Goal: Consume media (video, audio): Consume media (video, audio)

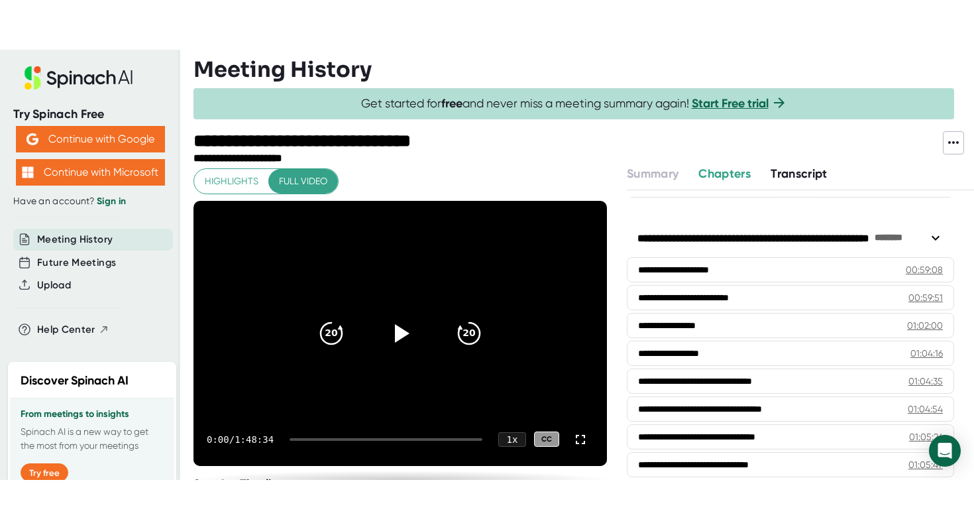
scroll to position [1885, 0]
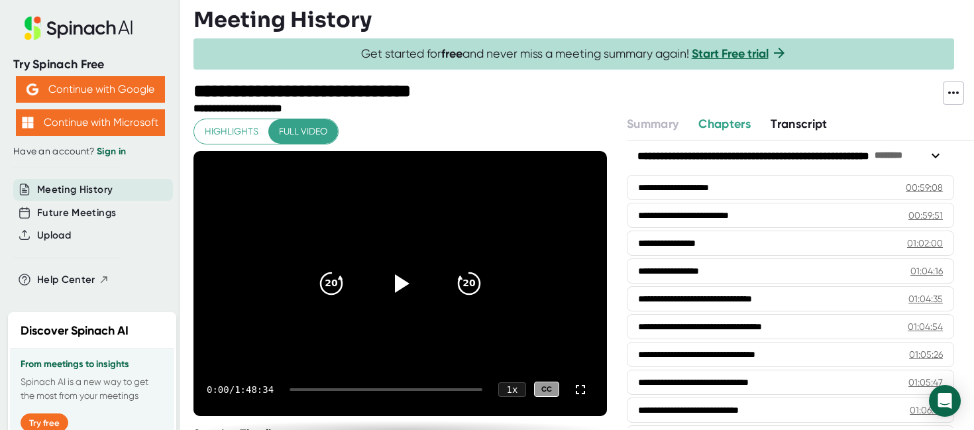
click at [338, 363] on div "0:00 / 1:48:34 1 x CC" at bounding box center [399, 389] width 413 height 53
click at [399, 283] on icon at bounding box center [402, 283] width 15 height 19
click at [477, 278] on icon "20" at bounding box center [468, 282] width 33 height 33
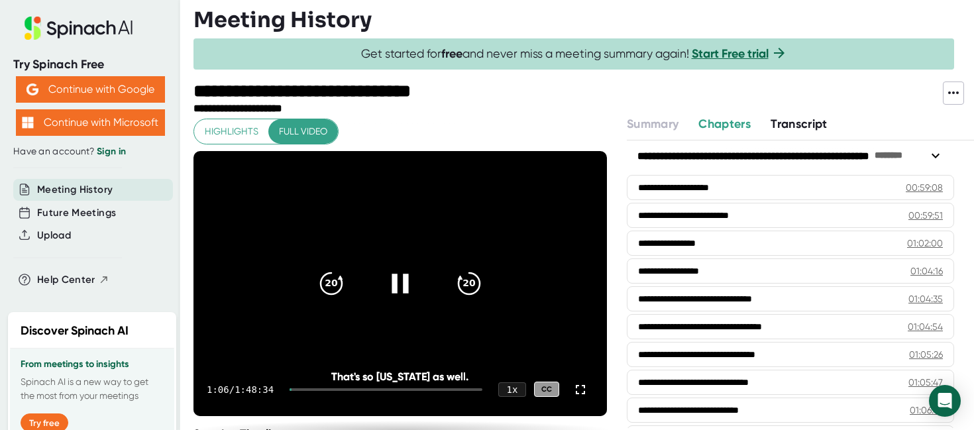
click at [407, 274] on icon at bounding box center [400, 282] width 33 height 33
drag, startPoint x: 301, startPoint y: 388, endPoint x: 393, endPoint y: 387, distance: 91.4
click at [393, 388] on div at bounding box center [385, 389] width 193 height 3
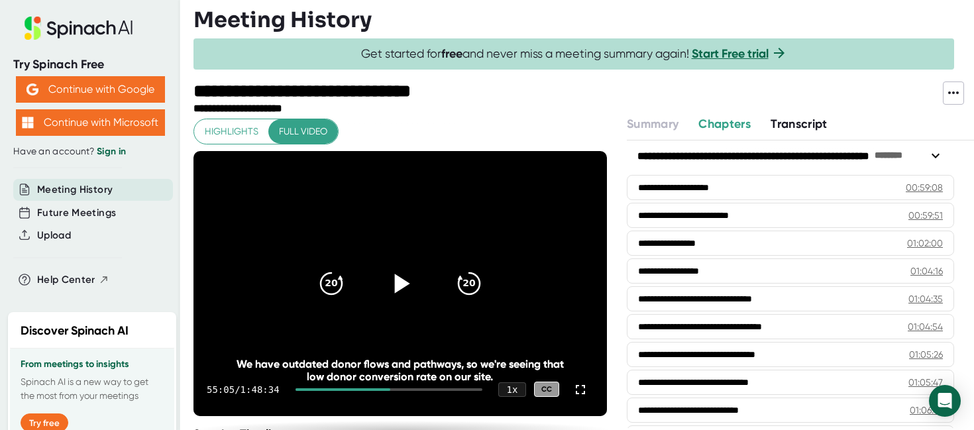
drag, startPoint x: 393, startPoint y: 387, endPoint x: 424, endPoint y: 385, distance: 31.2
click at [424, 385] on div "55:05 / 1:48:34 1 x CC" at bounding box center [399, 389] width 413 height 53
drag, startPoint x: 393, startPoint y: 389, endPoint x: 432, endPoint y: 389, distance: 39.1
click at [432, 389] on div at bounding box center [388, 389] width 187 height 3
drag, startPoint x: 437, startPoint y: 388, endPoint x: 417, endPoint y: 388, distance: 19.2
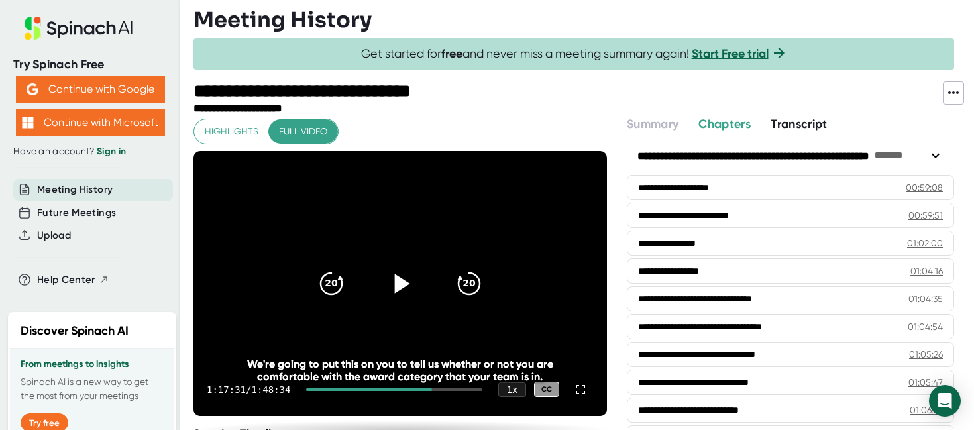
click at [417, 388] on div at bounding box center [394, 389] width 176 height 3
click at [329, 295] on icon "20" at bounding box center [331, 282] width 33 height 33
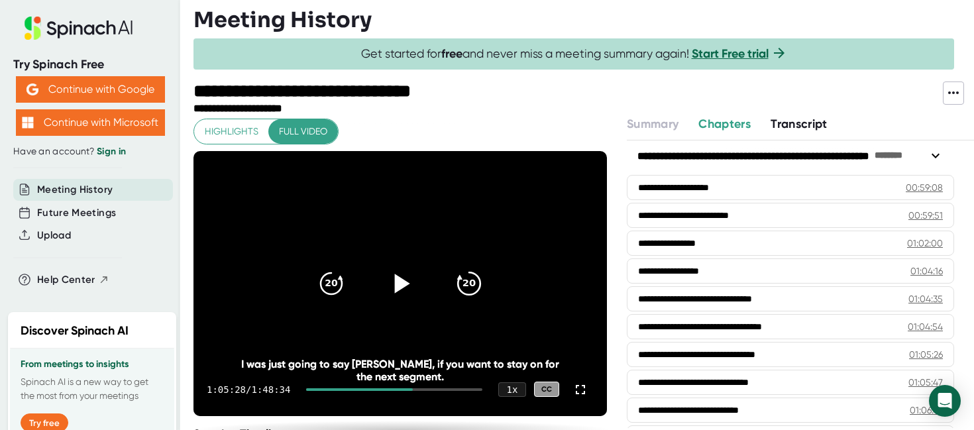
click at [462, 281] on icon "20" at bounding box center [468, 282] width 33 height 33
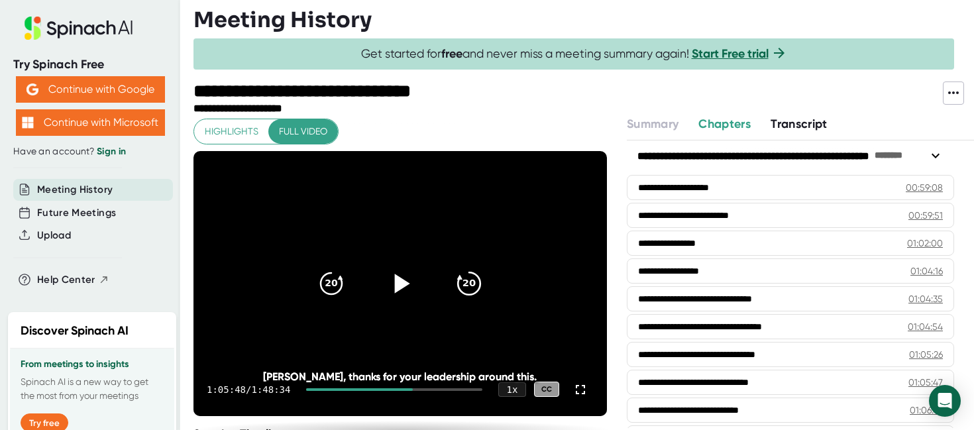
click at [462, 281] on icon "20" at bounding box center [468, 282] width 33 height 33
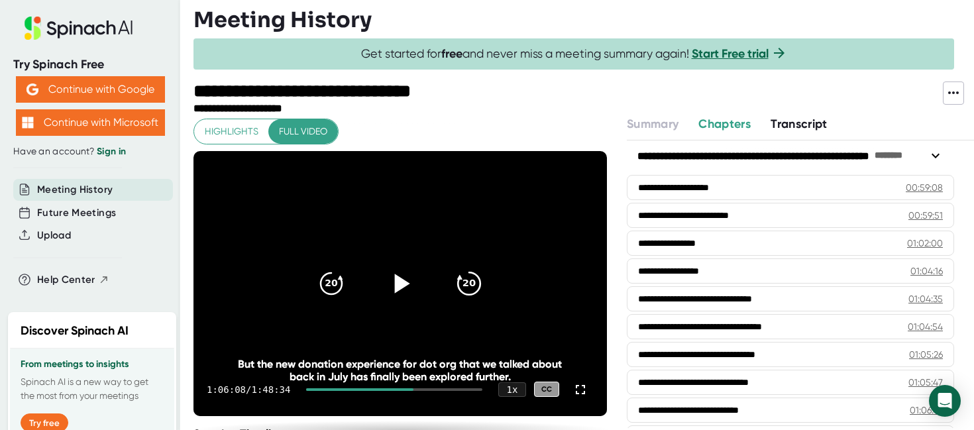
click at [462, 281] on icon "20" at bounding box center [468, 282] width 33 height 33
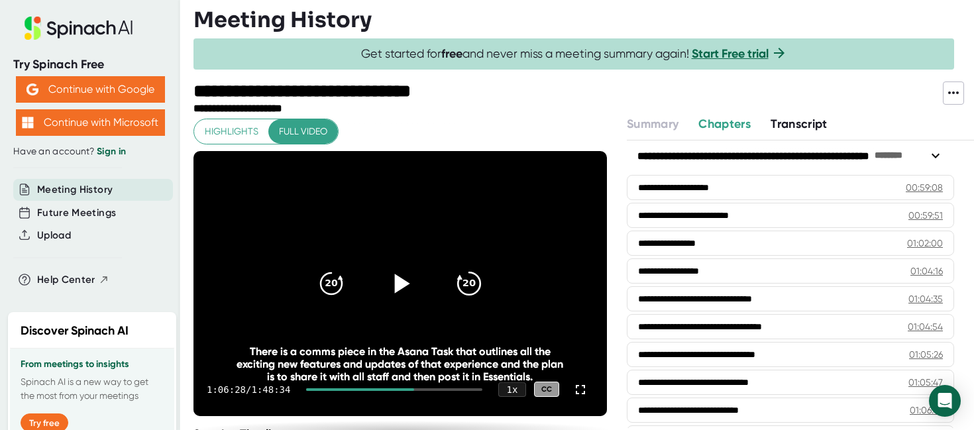
click at [462, 281] on icon "20" at bounding box center [468, 282] width 33 height 33
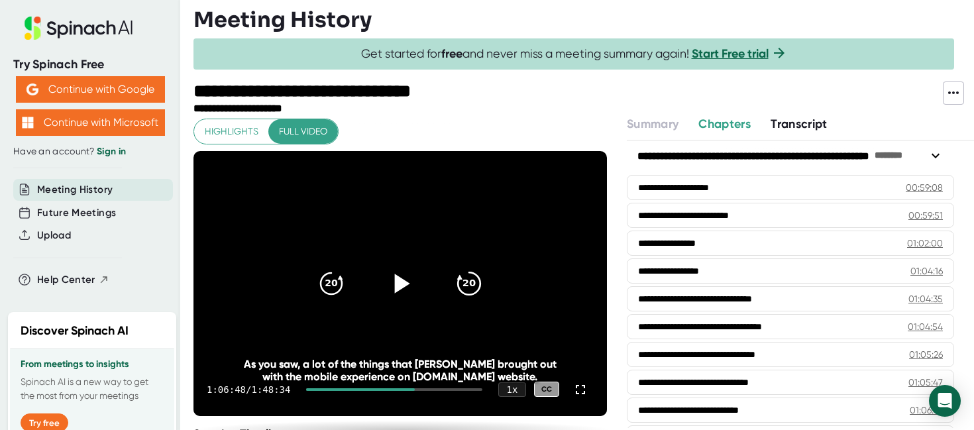
click at [462, 281] on icon "20" at bounding box center [468, 282] width 33 height 33
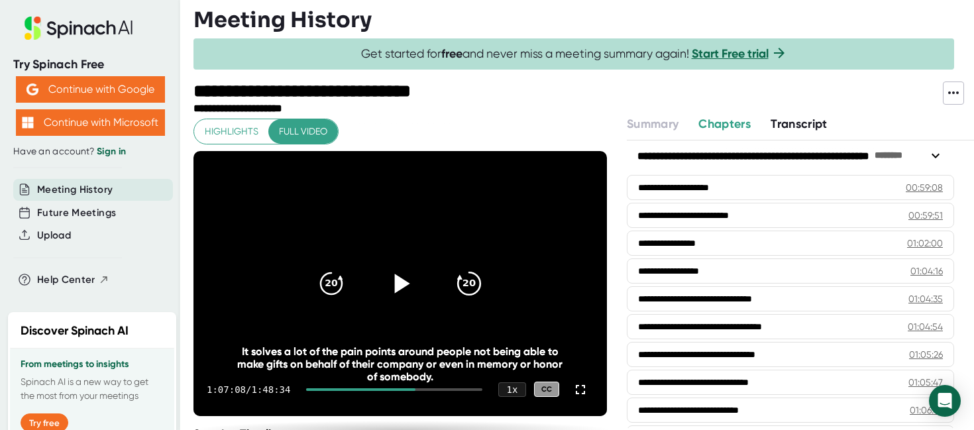
click at [462, 281] on icon "20" at bounding box center [468, 282] width 33 height 33
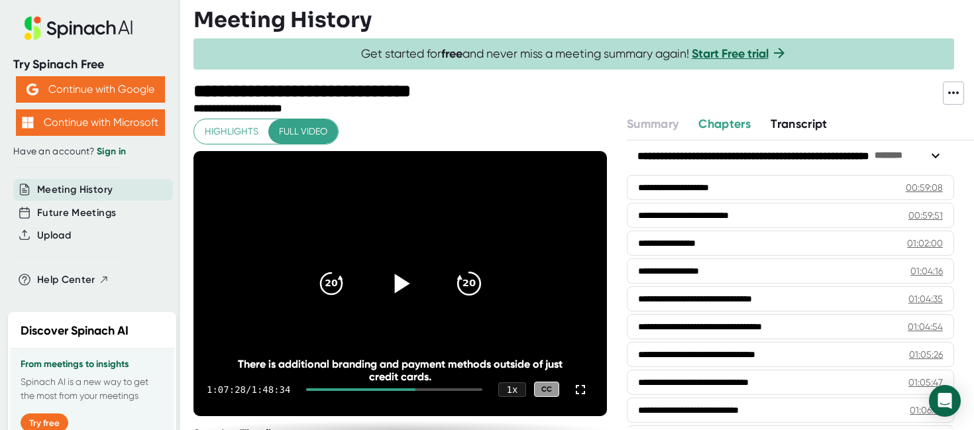
click at [462, 281] on icon "20" at bounding box center [468, 282] width 33 height 33
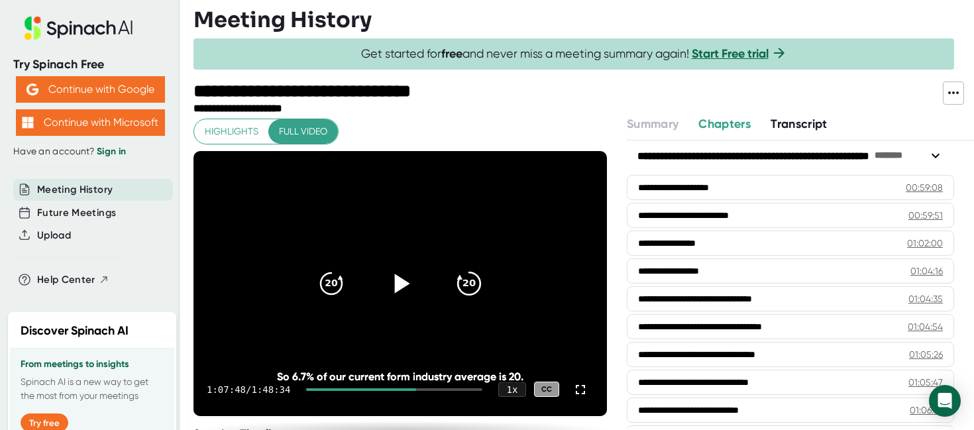
click at [462, 281] on icon "20" at bounding box center [468, 282] width 33 height 33
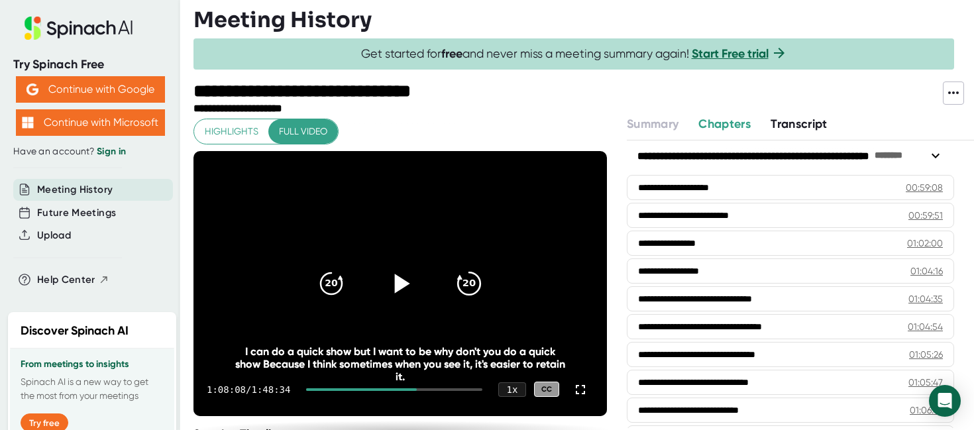
click at [462, 281] on icon "20" at bounding box center [468, 282] width 33 height 33
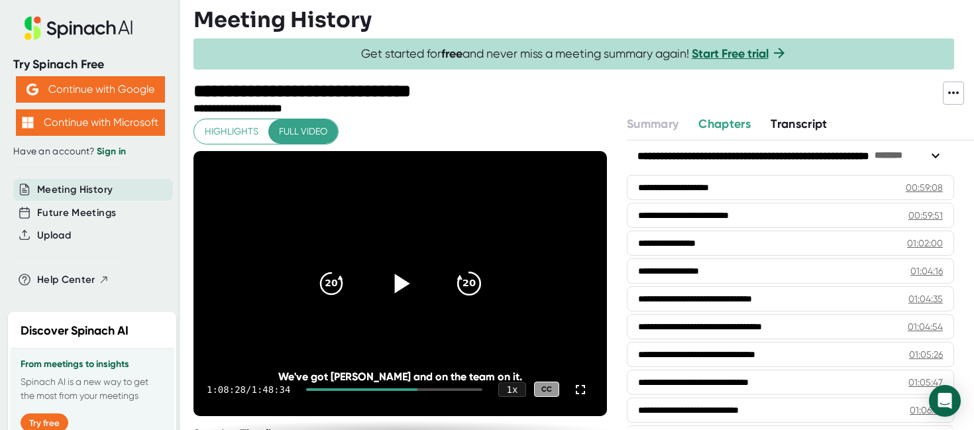
click at [462, 281] on icon "20" at bounding box center [468, 282] width 33 height 33
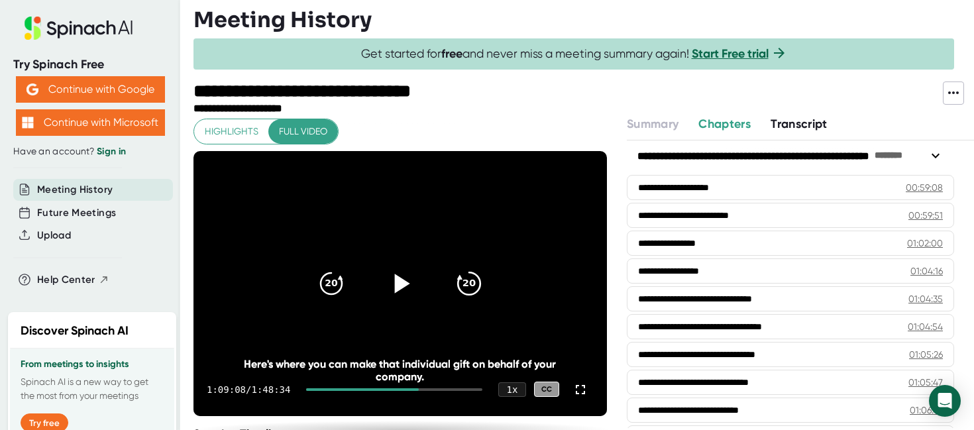
click at [462, 281] on icon "20" at bounding box center [468, 282] width 33 height 33
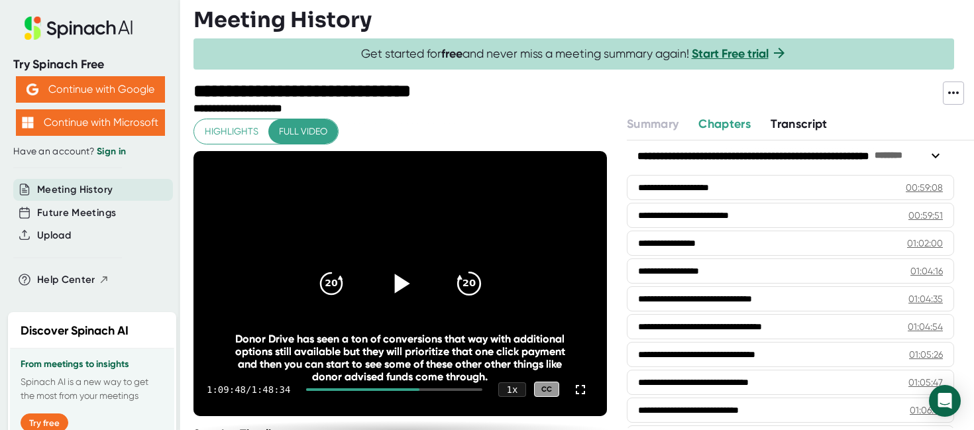
click at [462, 281] on icon "20" at bounding box center [468, 282] width 33 height 33
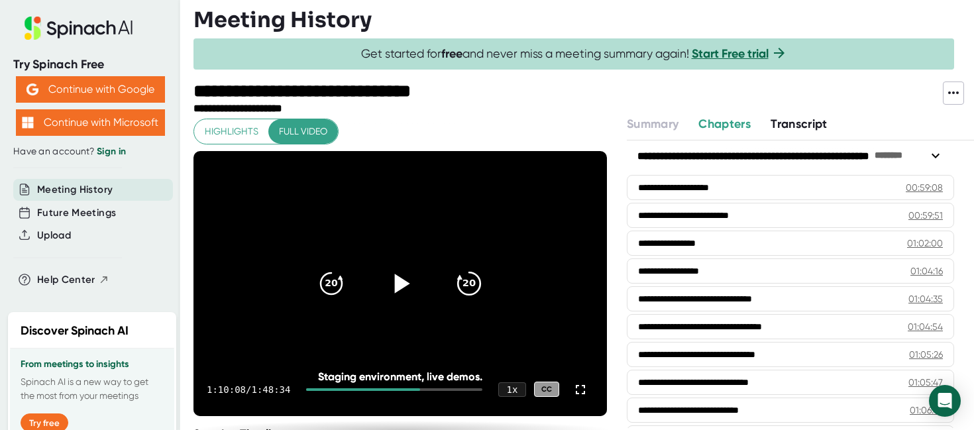
click at [462, 281] on icon "20" at bounding box center [468, 282] width 33 height 33
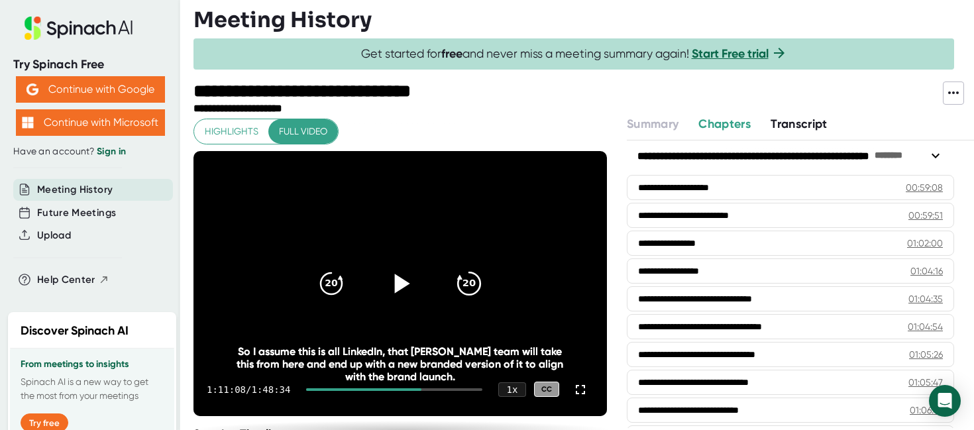
click at [462, 281] on icon "20" at bounding box center [468, 282] width 33 height 33
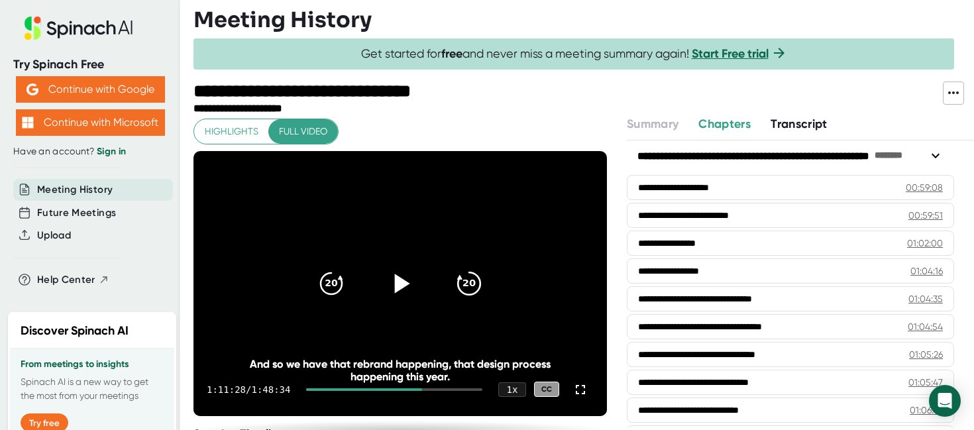
click at [462, 281] on icon "20" at bounding box center [468, 282] width 33 height 33
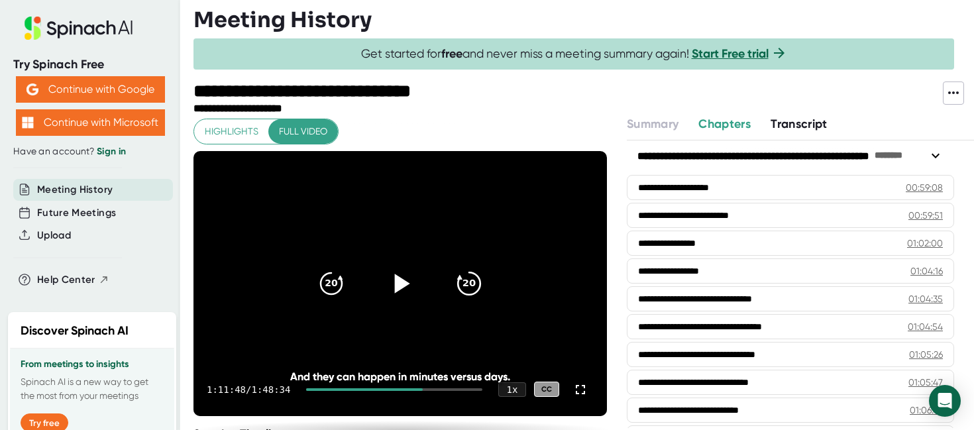
click at [462, 281] on icon "20" at bounding box center [468, 282] width 33 height 33
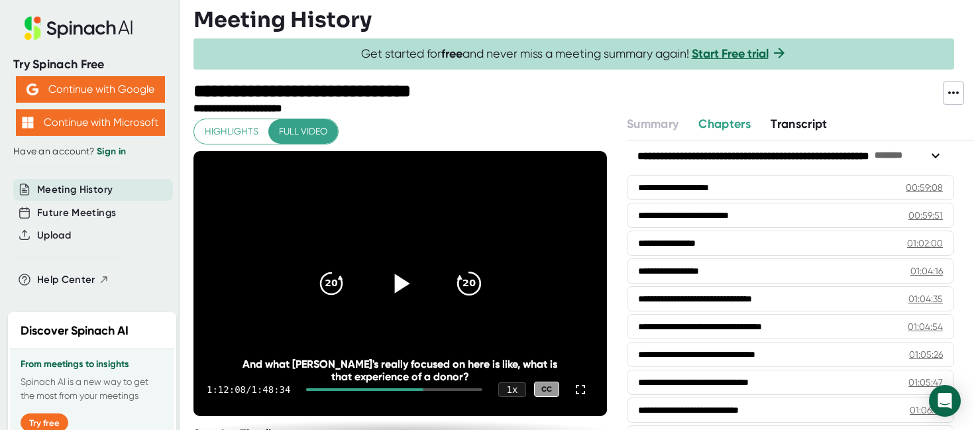
click at [462, 281] on icon "20" at bounding box center [468, 282] width 33 height 33
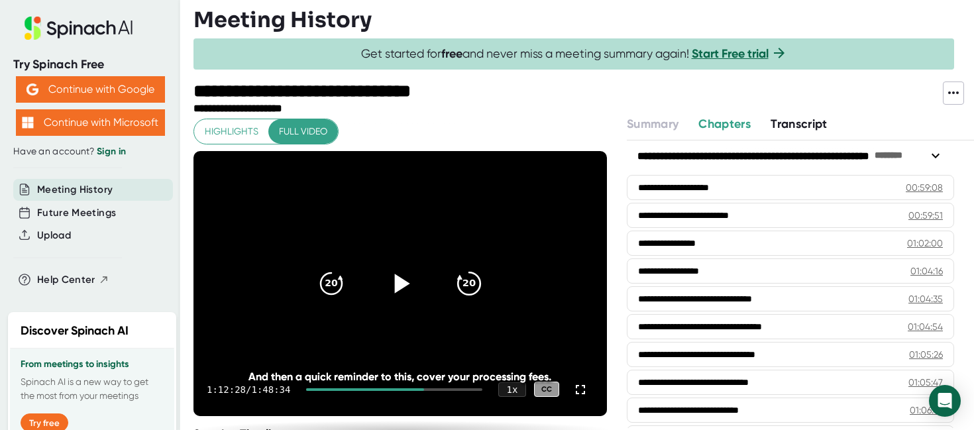
click at [462, 281] on icon "20" at bounding box center [468, 282] width 33 height 33
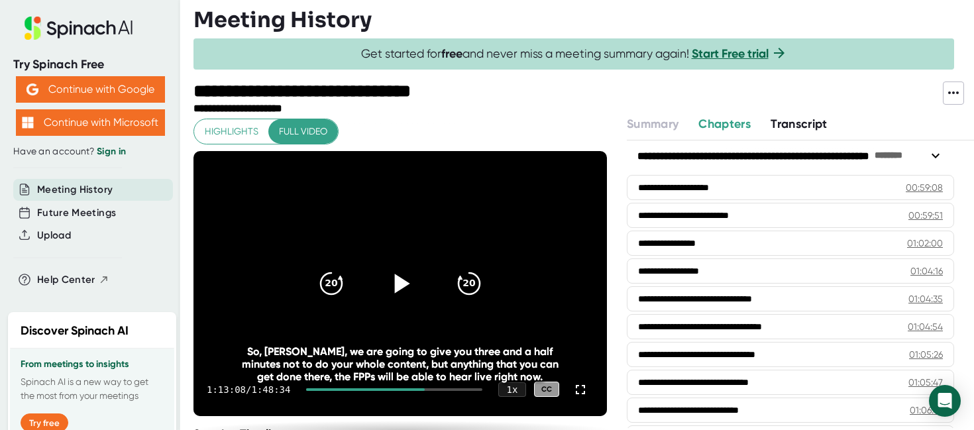
click at [399, 292] on icon at bounding box center [400, 282] width 33 height 33
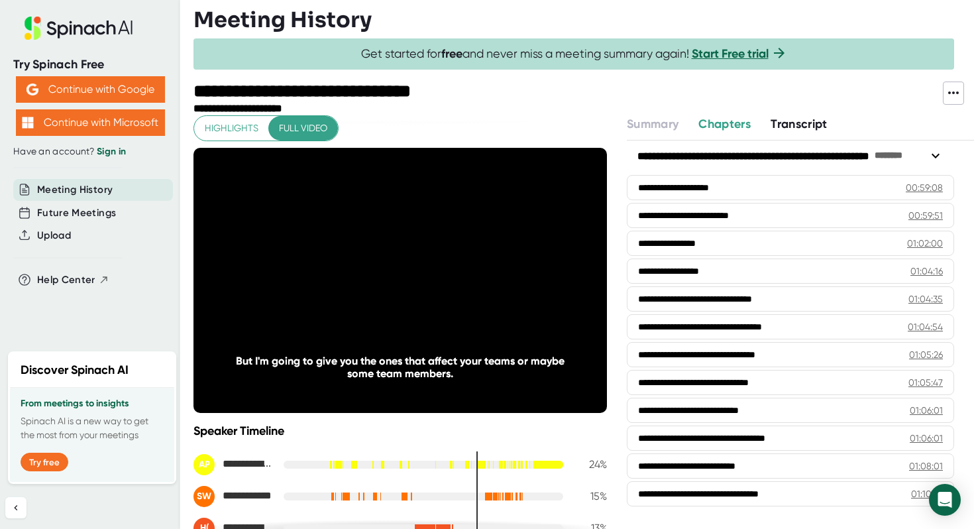
scroll to position [0, 0]
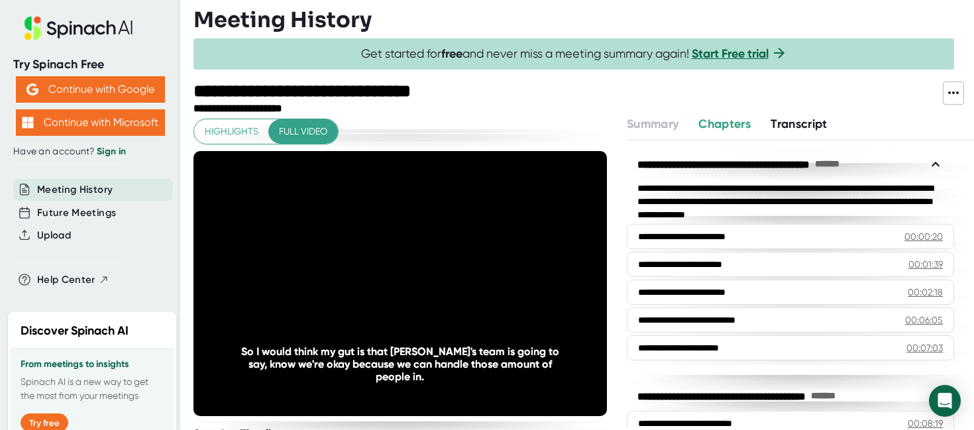
scroll to position [1885, 0]
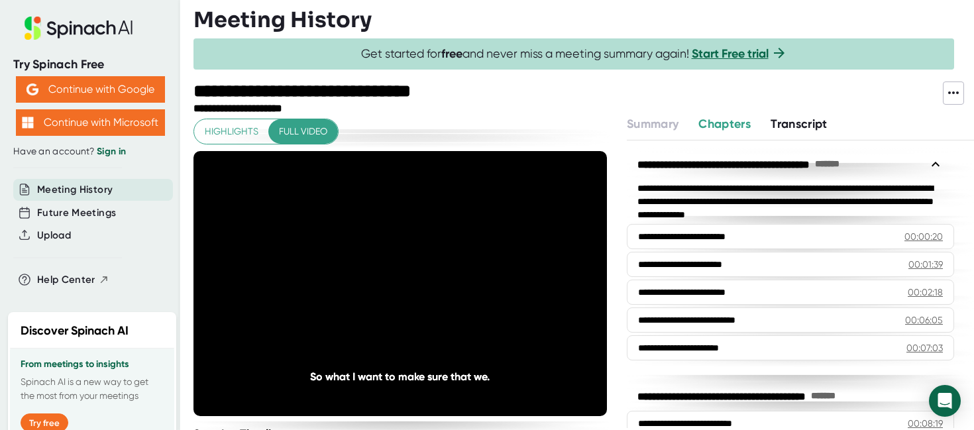
scroll to position [1885, 0]
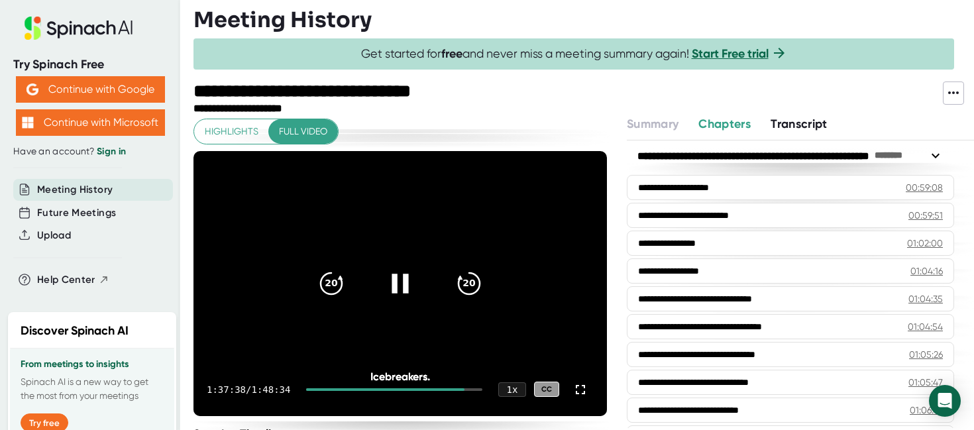
click at [403, 281] on icon at bounding box center [399, 283] width 17 height 19
